Goal: Check status

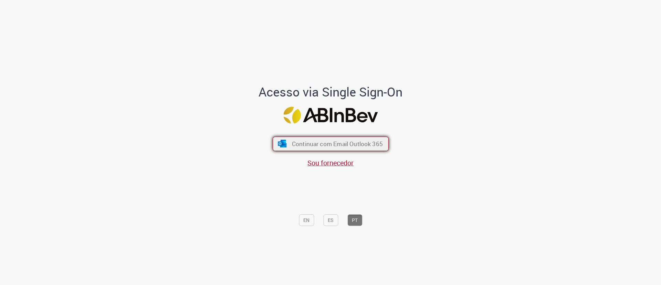
click at [341, 140] on span "Continuar com Email Outlook 365" at bounding box center [337, 144] width 91 height 8
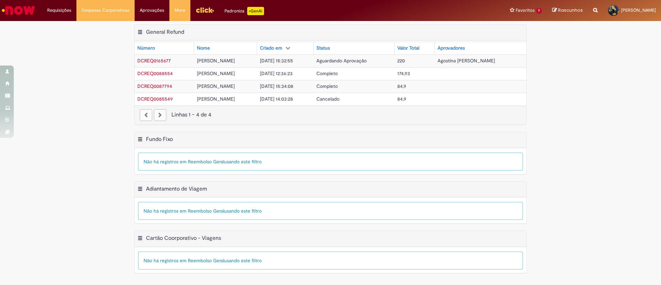
click at [467, 60] on span "Agostina [PERSON_NAME]" at bounding box center [467, 61] width 58 height 6
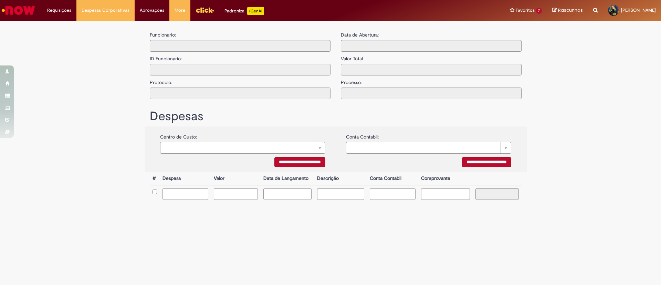
type input "**********"
